Goal: Transaction & Acquisition: Subscribe to service/newsletter

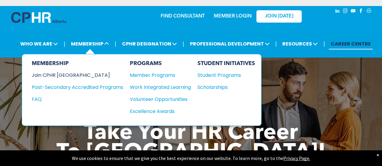
click at [54, 75] on div "Join CPHR [GEOGRAPHIC_DATA]" at bounding box center [73, 76] width 82 height 8
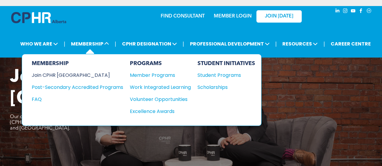
click at [59, 73] on div "Join CPHR [GEOGRAPHIC_DATA]" at bounding box center [73, 76] width 82 height 8
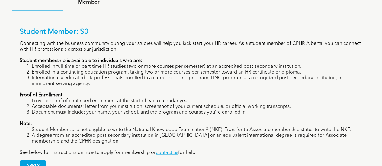
scroll to position [455, 0]
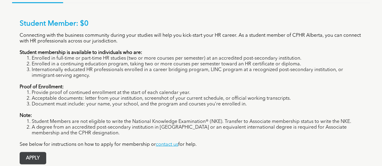
click at [37, 152] on span "APPLY" at bounding box center [33, 158] width 26 height 12
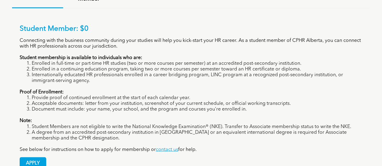
scroll to position [480, 0]
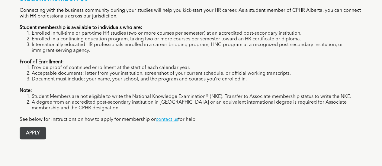
click at [39, 127] on span "APPLY" at bounding box center [33, 133] width 26 height 12
